Goal: Information Seeking & Learning: Learn about a topic

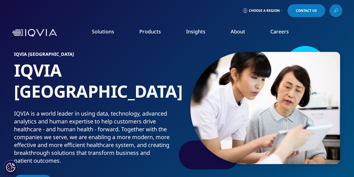
click at [280, 13] on link "Choose a Region" at bounding box center [262, 10] width 41 height 13
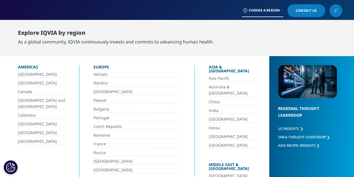
click at [279, 12] on link "Choose a Region" at bounding box center [262, 10] width 41 height 13
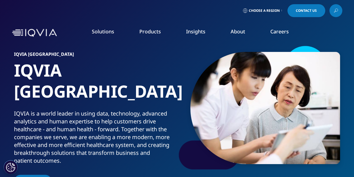
click at [111, 75] on link "Our Story" at bounding box center [138, 75] width 86 height 6
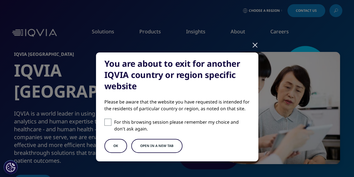
click at [118, 144] on button "OK" at bounding box center [115, 146] width 23 height 14
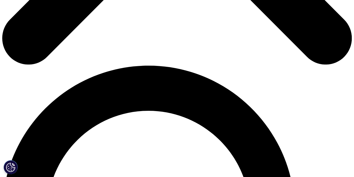
scroll to position [301, 0]
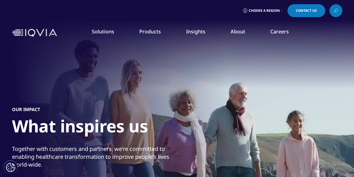
click at [141, 67] on h5 "COMMERCIAL PRODUCTS" at bounding box center [136, 61] width 77 height 11
click at [137, 72] on link "Information Management" at bounding box center [138, 70] width 81 height 6
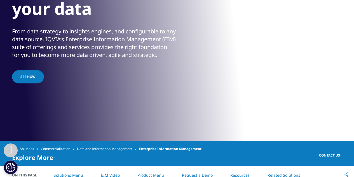
scroll to position [114, 0]
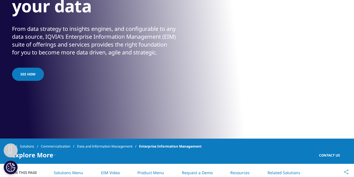
drag, startPoint x: 354, startPoint y: 16, endPoint x: 351, endPoint y: 25, distance: 9.4
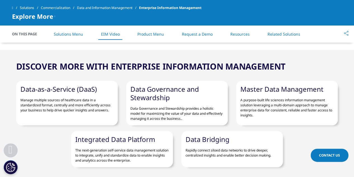
scroll to position [742, 0]
